Goal: Contribute content

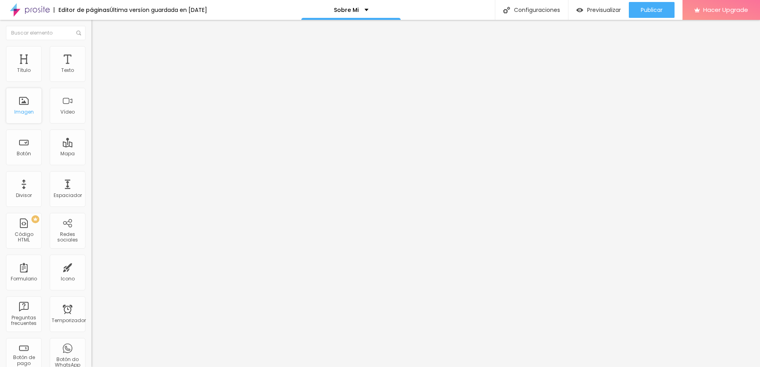
click at [24, 109] on div "Imagen" at bounding box center [23, 112] width 19 height 6
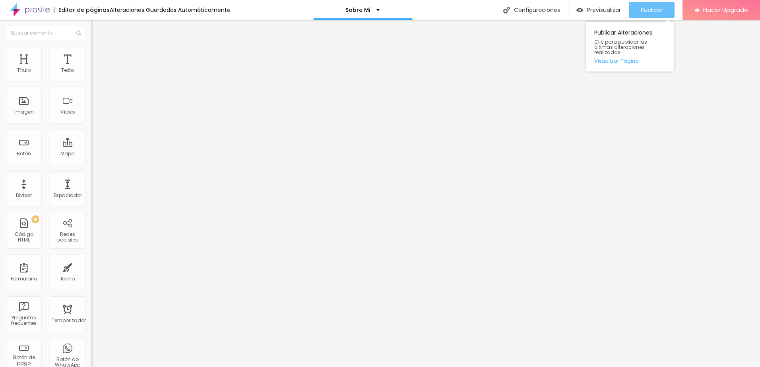
click at [654, 7] on span "Publicar" at bounding box center [652, 10] width 22 height 6
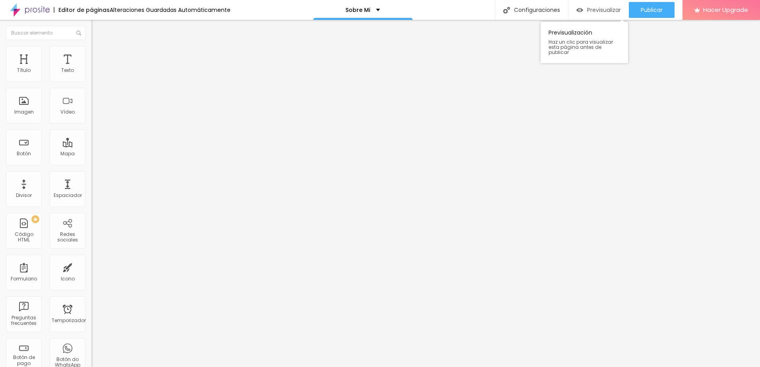
click at [591, 11] on span "Previsualizar" at bounding box center [604, 10] width 34 height 6
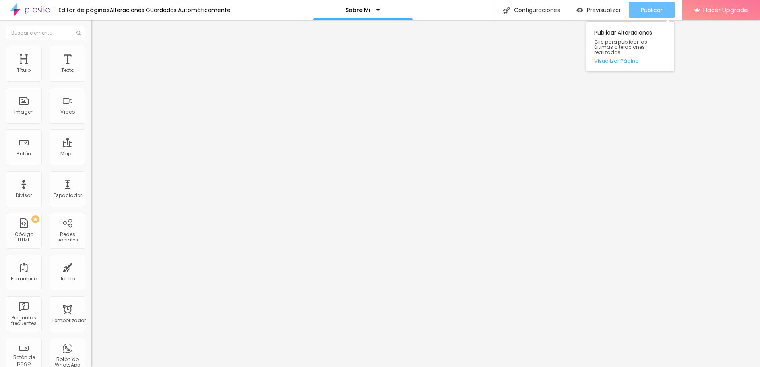
click at [646, 8] on span "Publicar" at bounding box center [652, 10] width 22 height 6
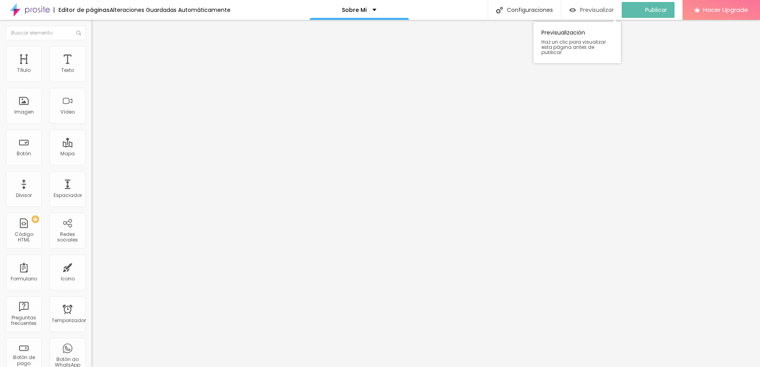
click at [595, 11] on span "Previsualizar" at bounding box center [597, 10] width 34 height 6
click at [606, 11] on span "Previsualizar" at bounding box center [604, 10] width 34 height 6
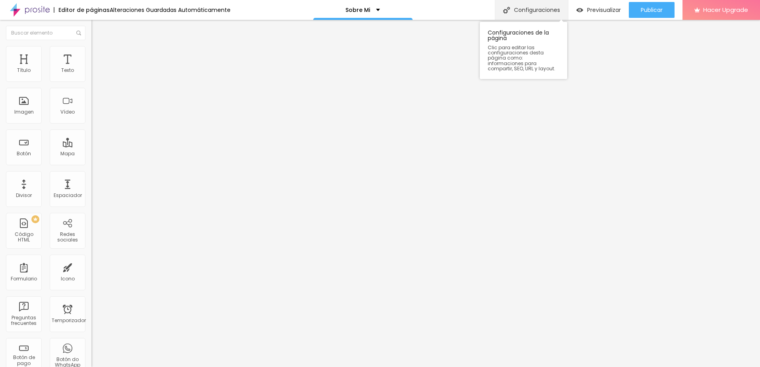
click at [526, 9] on font "Configuraciones" at bounding box center [537, 10] width 46 height 6
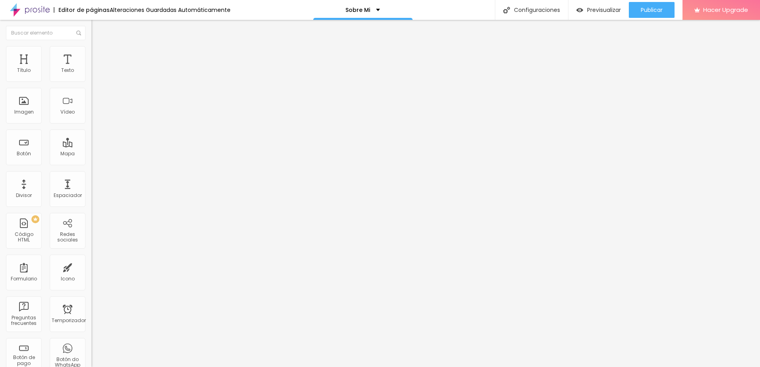
click at [136, 367] on div at bounding box center [380, 372] width 760 height 0
click at [26, 109] on div "Imagen" at bounding box center [23, 112] width 19 height 6
click at [654, 9] on span "Publicar" at bounding box center [652, 10] width 22 height 6
